Goal: Task Accomplishment & Management: Manage account settings

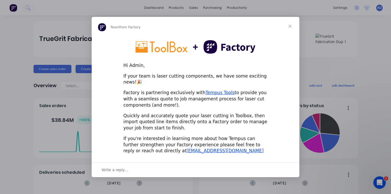
click at [290, 29] on span "Close" at bounding box center [290, 26] width 19 height 19
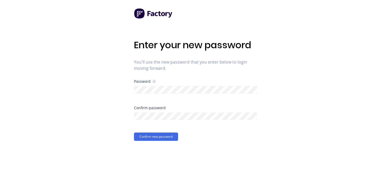
click at [104, 107] on div "Enter your new password You'll use the new password that you enter below to log…" at bounding box center [195, 97] width 391 height 194
click at [142, 137] on button "Confirm new password" at bounding box center [156, 137] width 44 height 8
